Goal: Task Accomplishment & Management: Complete application form

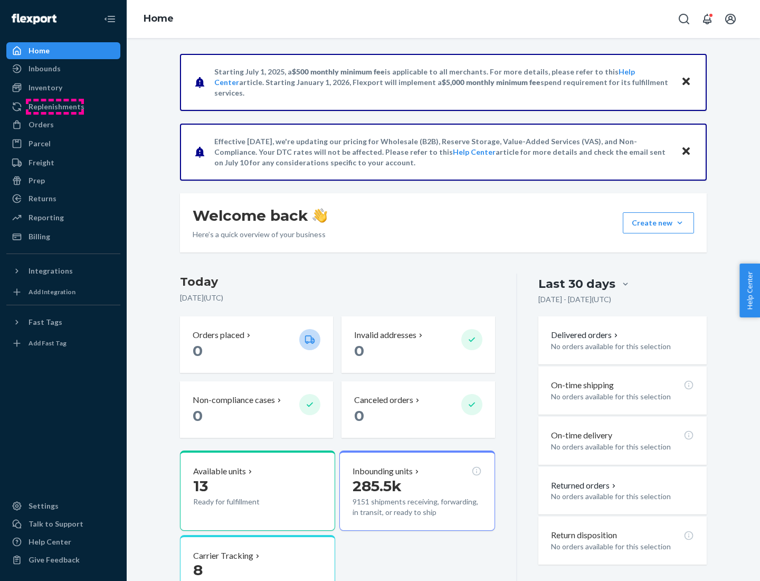
click at [55, 107] on div "Replenishments" at bounding box center [57, 106] width 56 height 11
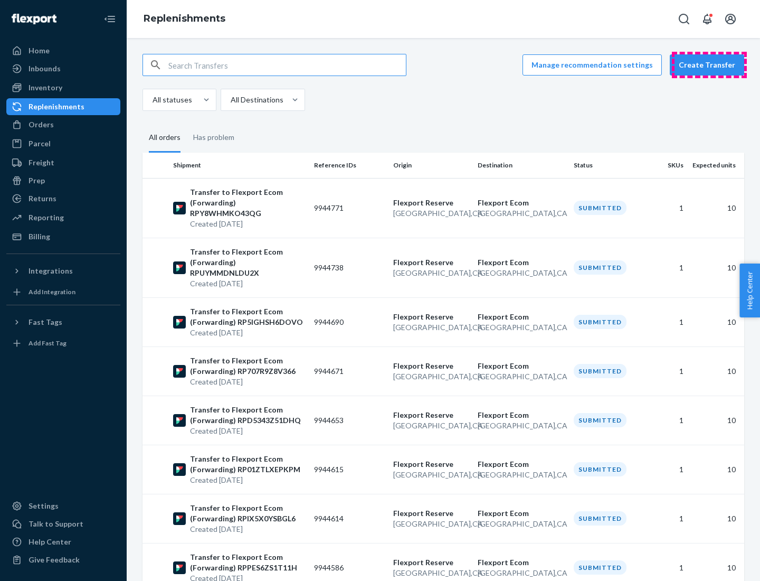
click at [709, 65] on button "Create Transfer" at bounding box center [707, 64] width 74 height 21
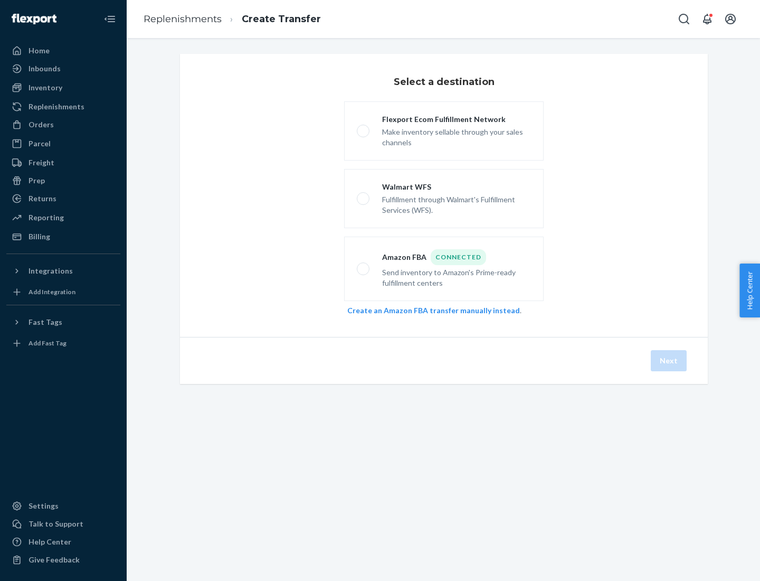
click at [428, 310] on link "Create an Amazon FBA transfer manually instead" at bounding box center [433, 310] width 173 height 9
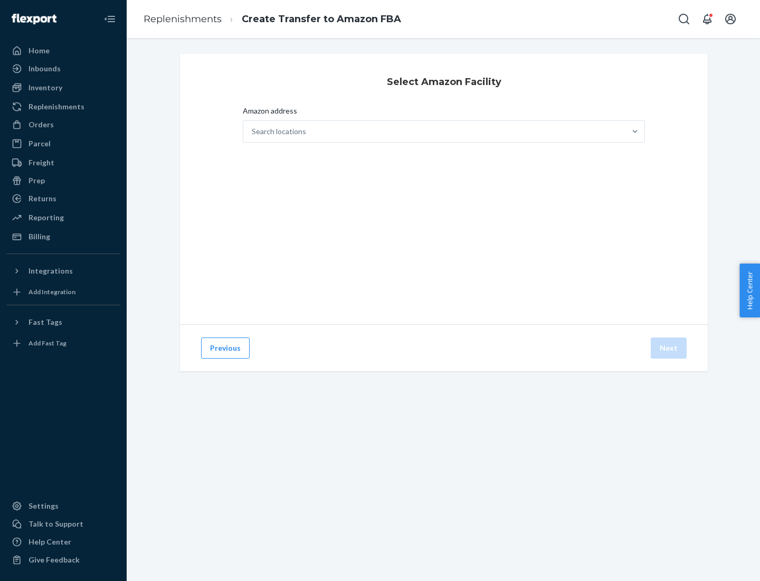
click at [434, 131] on div "Search locations" at bounding box center [434, 131] width 382 height 21
click at [253, 131] on input "Amazon address Search locations" at bounding box center [252, 131] width 1 height 11
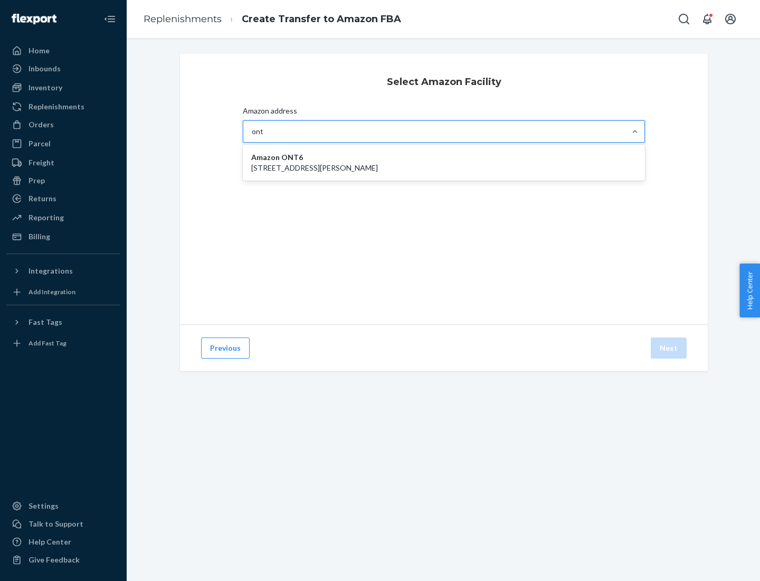
type input "ont6"
click at [444, 163] on p "[STREET_ADDRESS][PERSON_NAME]" at bounding box center [443, 168] width 385 height 11
click at [268, 137] on input "ont6" at bounding box center [260, 131] width 16 height 11
click at [669, 348] on button "Next" at bounding box center [669, 347] width 36 height 21
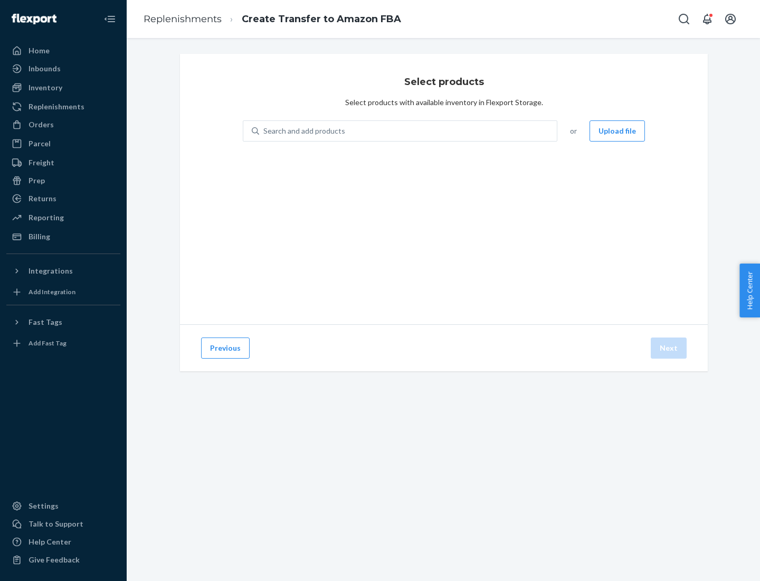
click at [409, 131] on div "Search and add products" at bounding box center [408, 130] width 298 height 19
click at [264, 131] on input "Search and add products" at bounding box center [263, 131] width 1 height 11
type input "test"
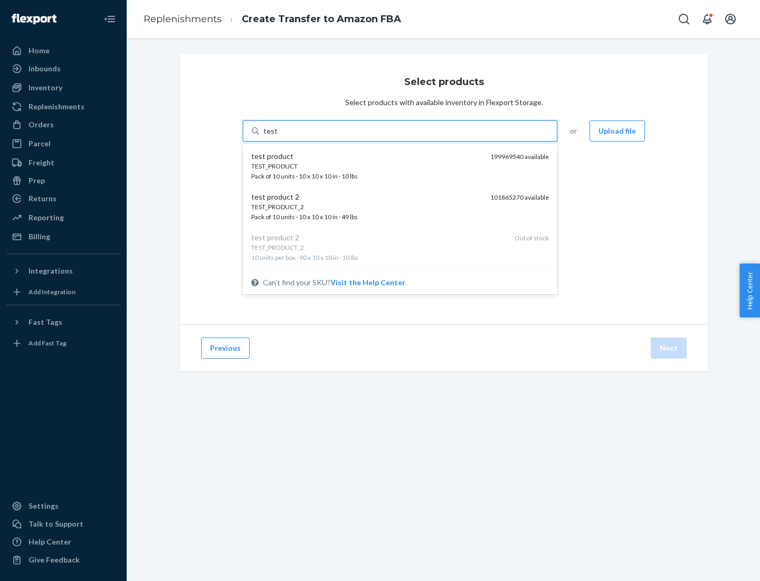
click at [367, 166] on div "TEST_PRODUCT" at bounding box center [366, 166] width 231 height 9
click at [277, 136] on input "test" at bounding box center [270, 131] width 14 height 11
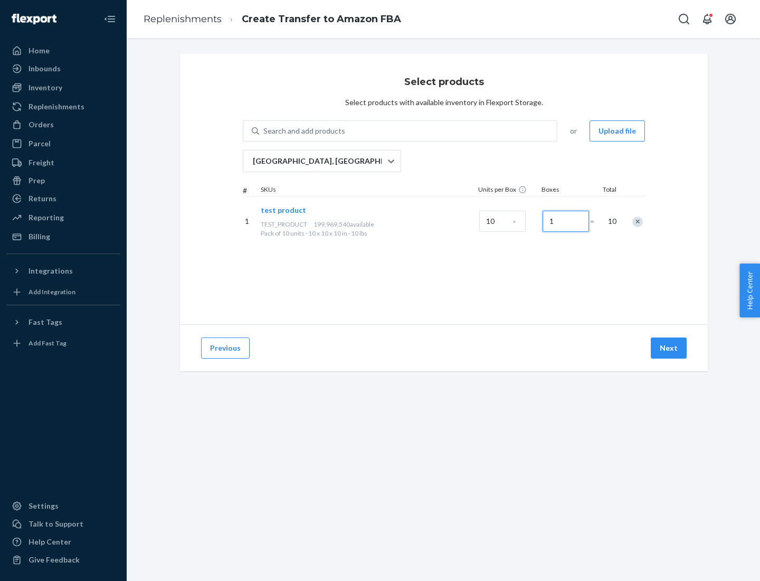
type input "1"
click at [669, 348] on button "Next" at bounding box center [669, 347] width 36 height 21
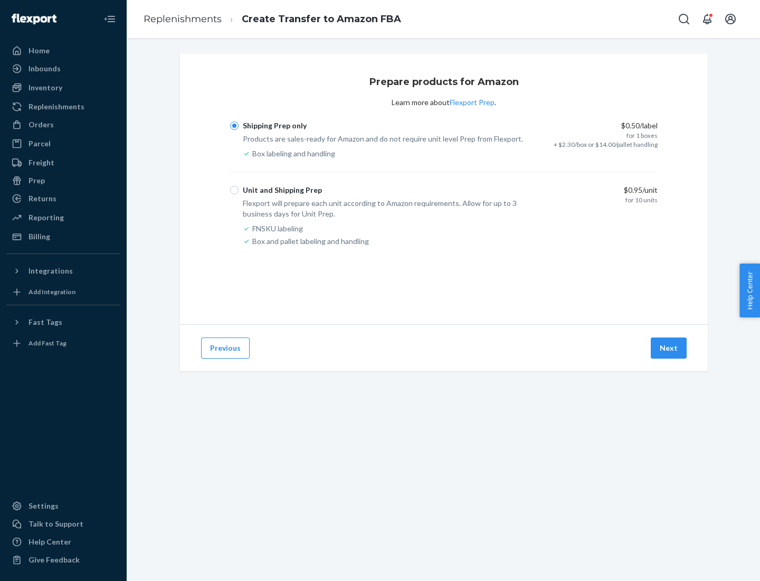
click at [280, 190] on div "Unit and Shipping Prep" at bounding box center [282, 190] width 79 height 11
click at [239, 190] on input "Unit and Shipping Prep" at bounding box center [234, 190] width 8 height 8
radio input "true"
click at [669, 348] on button "Next" at bounding box center [669, 347] width 36 height 21
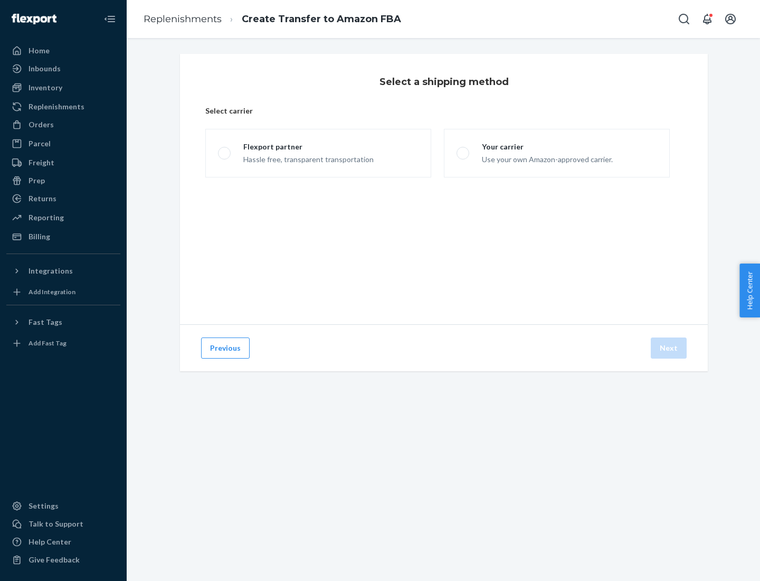
click at [546, 147] on div "Your carrier" at bounding box center [547, 146] width 131 height 11
click at [463, 150] on input "Your carrier Use your own Amazon-approved carrier." at bounding box center [460, 153] width 7 height 7
radio input "true"
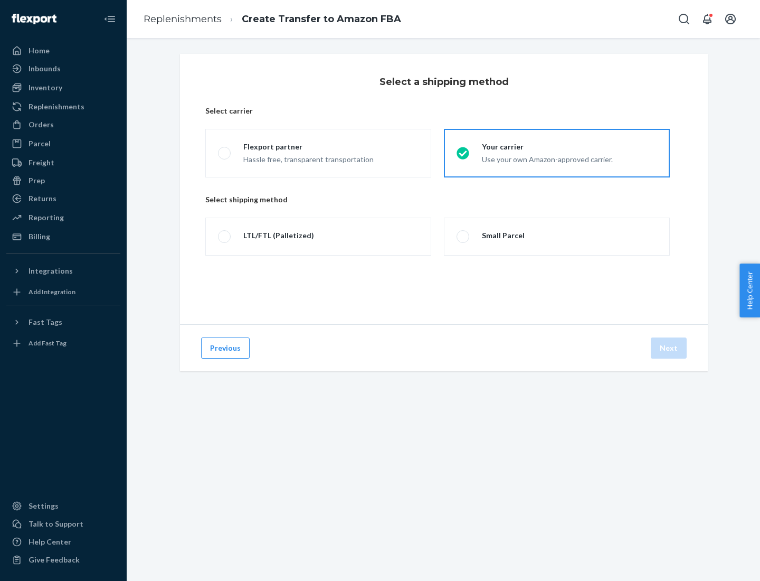
click at [502, 235] on div "Small Parcel" at bounding box center [503, 235] width 43 height 11
click at [463, 235] on input "Small Parcel" at bounding box center [460, 236] width 7 height 7
radio input "true"
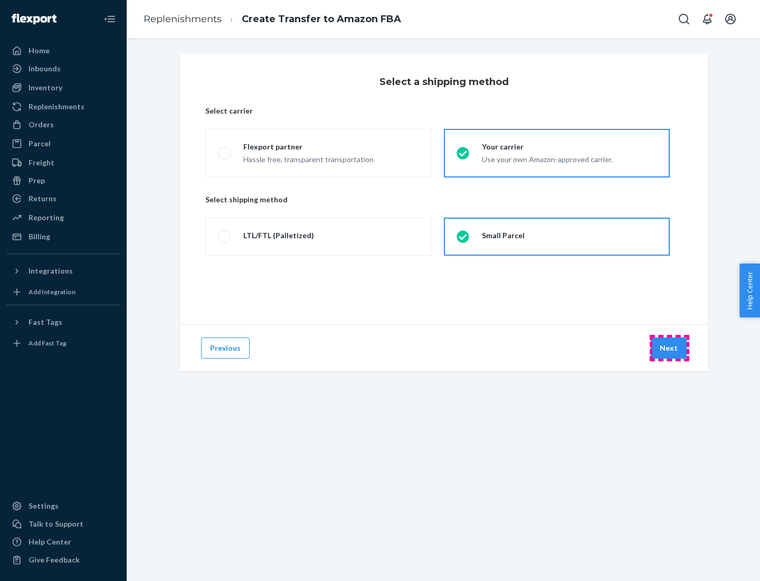
click at [669, 348] on button "Next" at bounding box center [669, 347] width 36 height 21
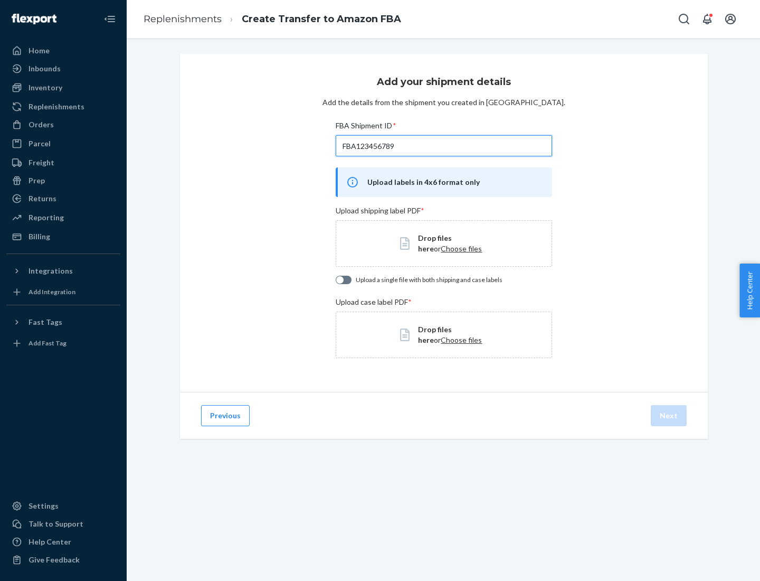
type input "FBA123456789"
click at [441, 248] on span "Choose files" at bounding box center [461, 248] width 41 height 9
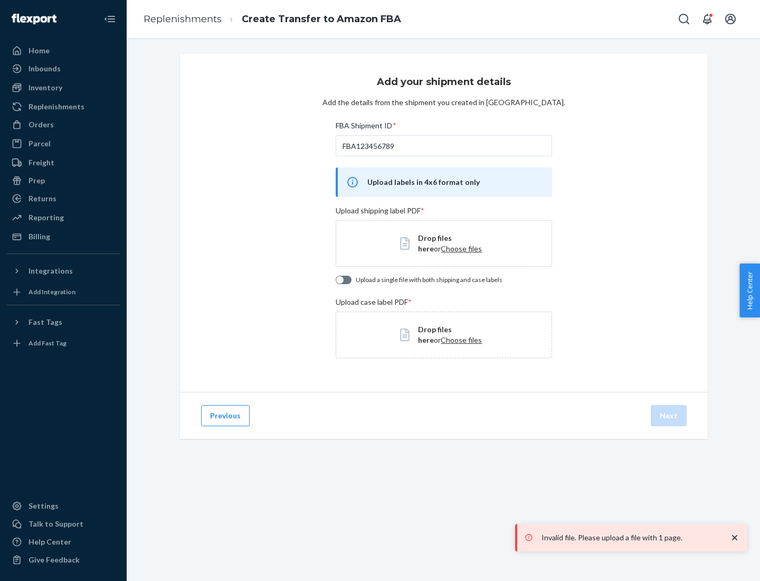
click at [443, 82] on h3 "Add your shipment details" at bounding box center [444, 82] width 134 height 14
